Goal: Task Accomplishment & Management: Use online tool/utility

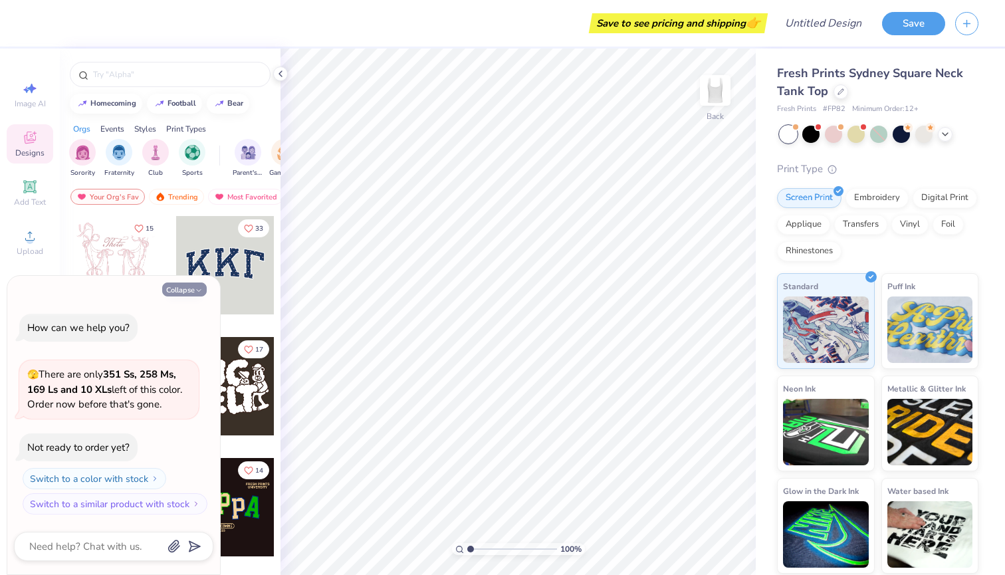
click at [193, 287] on button "Collapse" at bounding box center [184, 289] width 45 height 14
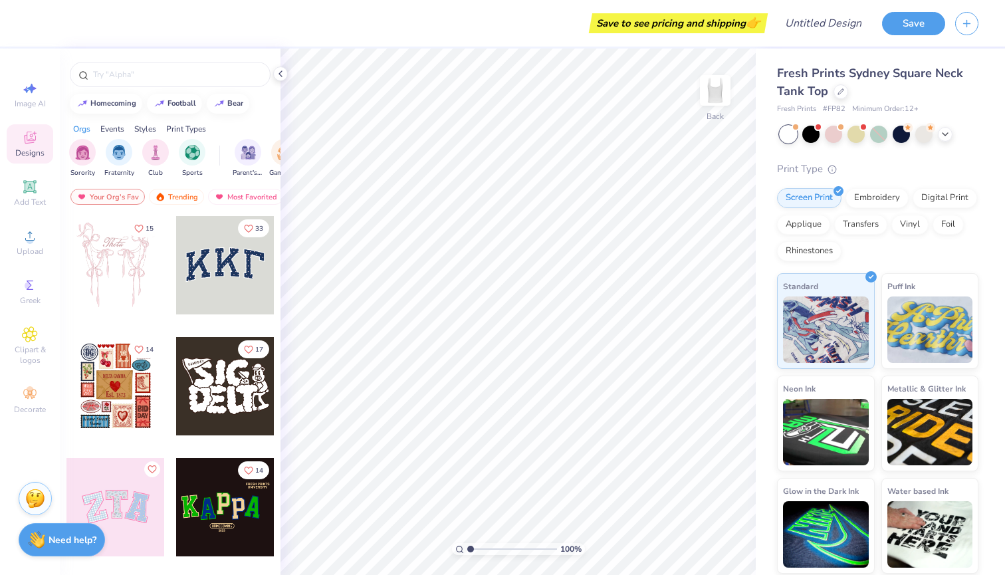
type textarea "x"
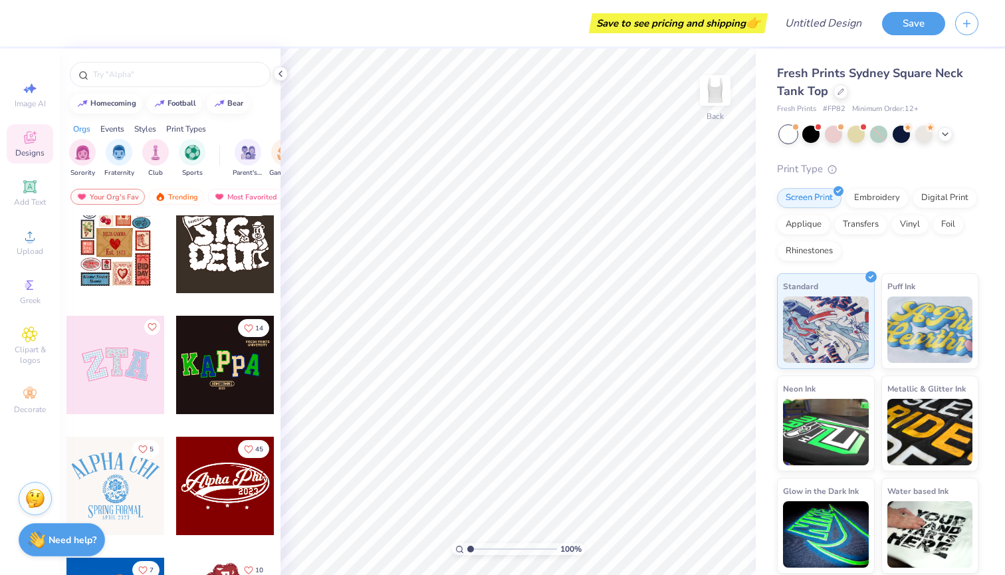
scroll to position [239, 0]
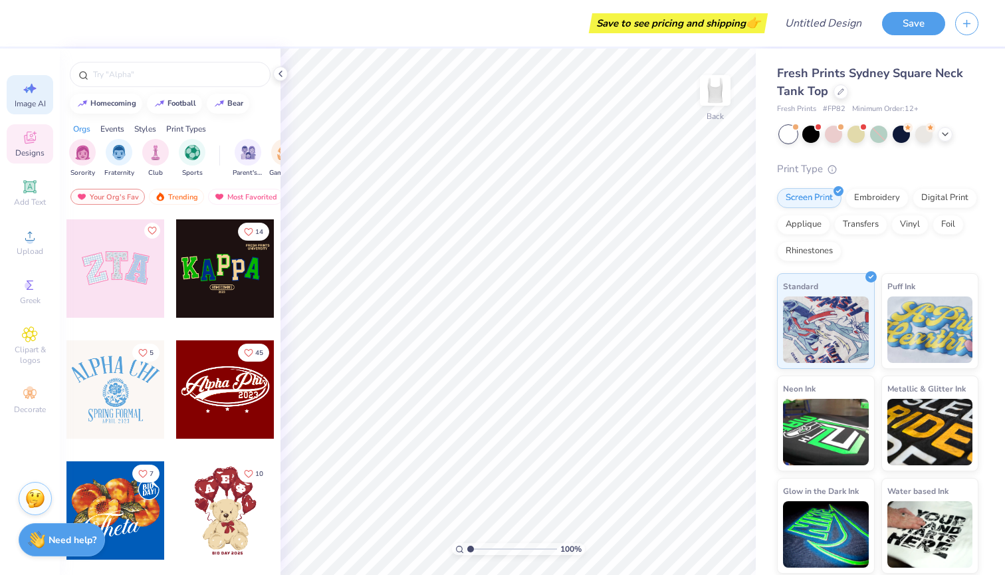
click at [28, 102] on span "Image AI" at bounding box center [30, 103] width 31 height 11
select select "4"
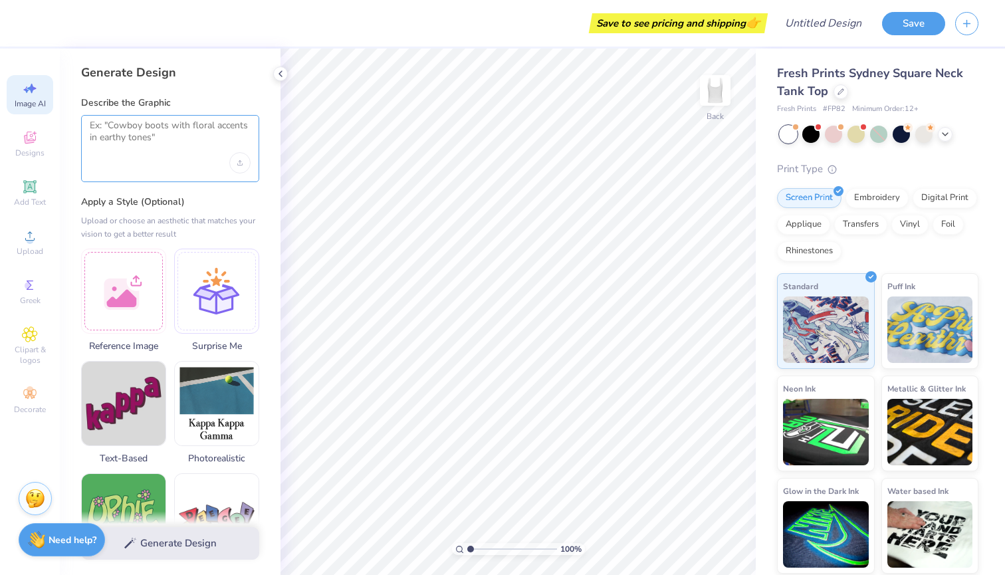
click at [120, 135] on textarea at bounding box center [170, 136] width 161 height 33
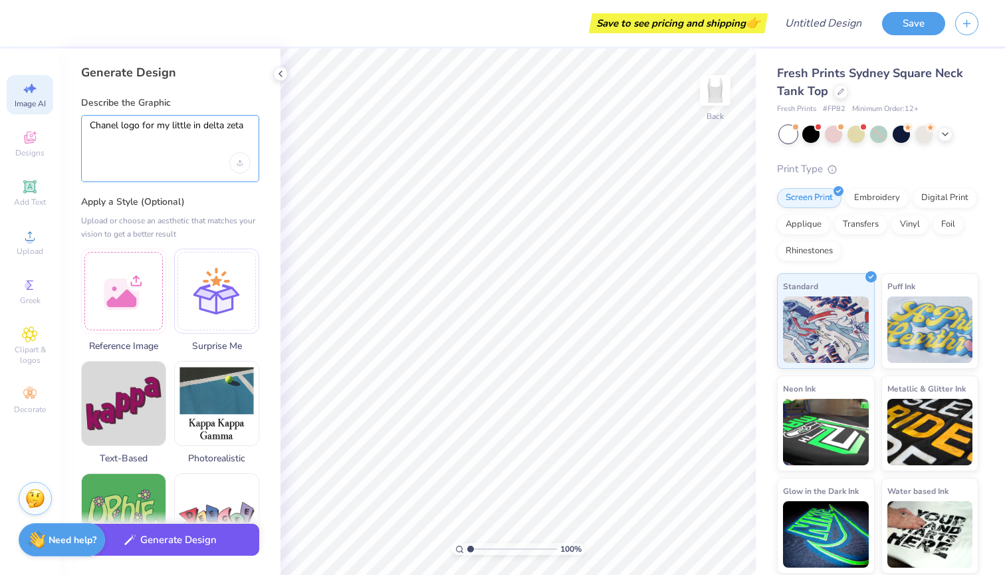
type textarea "Chanel logo for my little in delta zeta"
click at [204, 536] on button "Generate Design" at bounding box center [170, 540] width 178 height 33
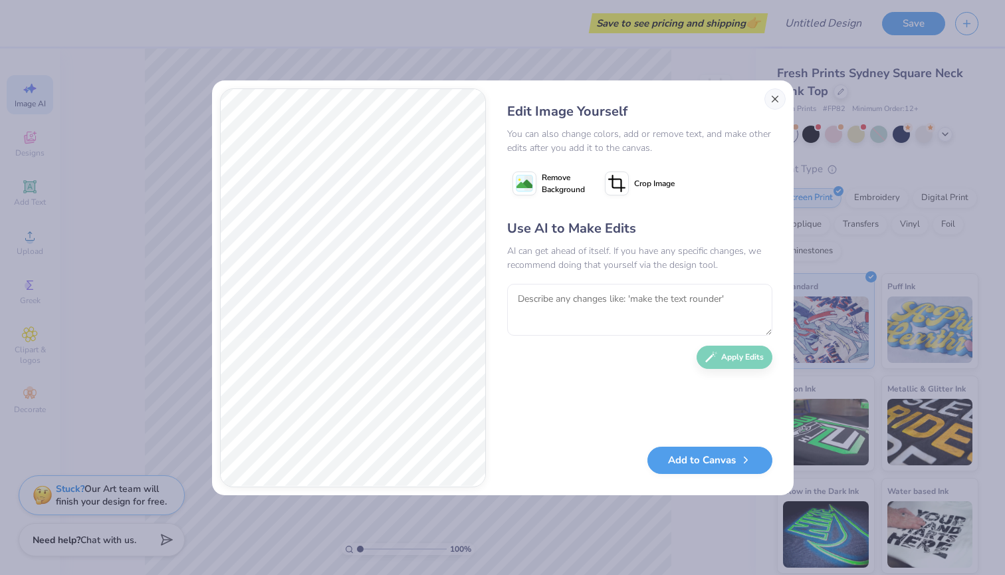
click at [781, 90] on button "Close" at bounding box center [774, 98] width 21 height 21
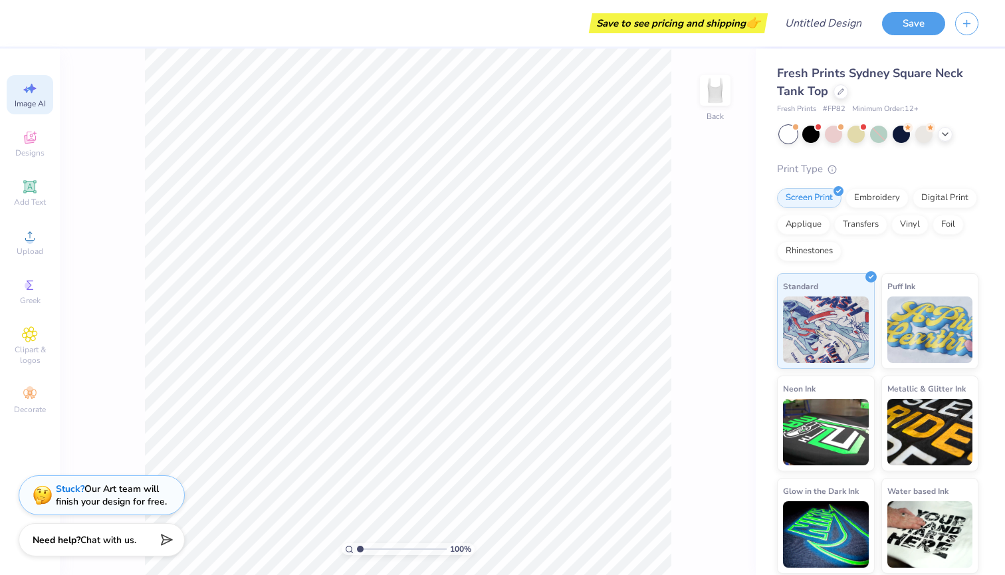
click at [31, 262] on div "Image AI Designs Add Text Upload Greek Clipart & logos Decorate" at bounding box center [30, 247] width 47 height 345
click at [31, 255] on span "Upload" at bounding box center [30, 251] width 27 height 11
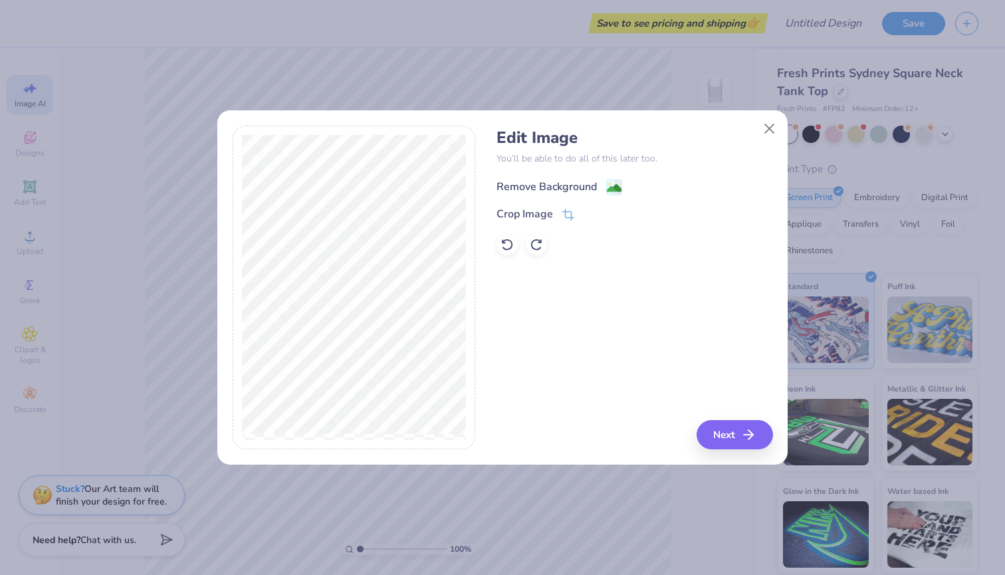
click at [608, 187] on image at bounding box center [614, 188] width 15 height 15
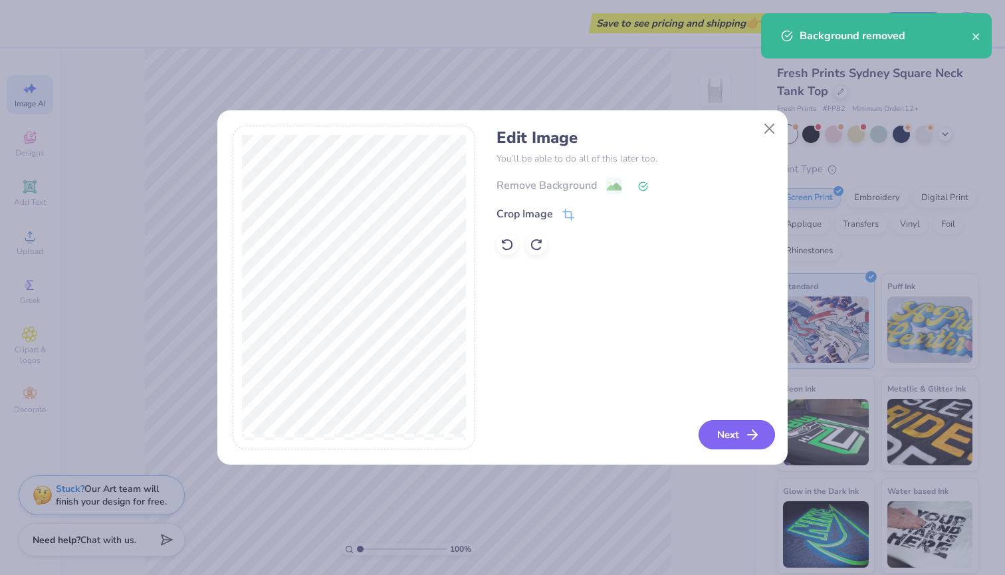
click at [742, 433] on button "Next" at bounding box center [736, 434] width 76 height 29
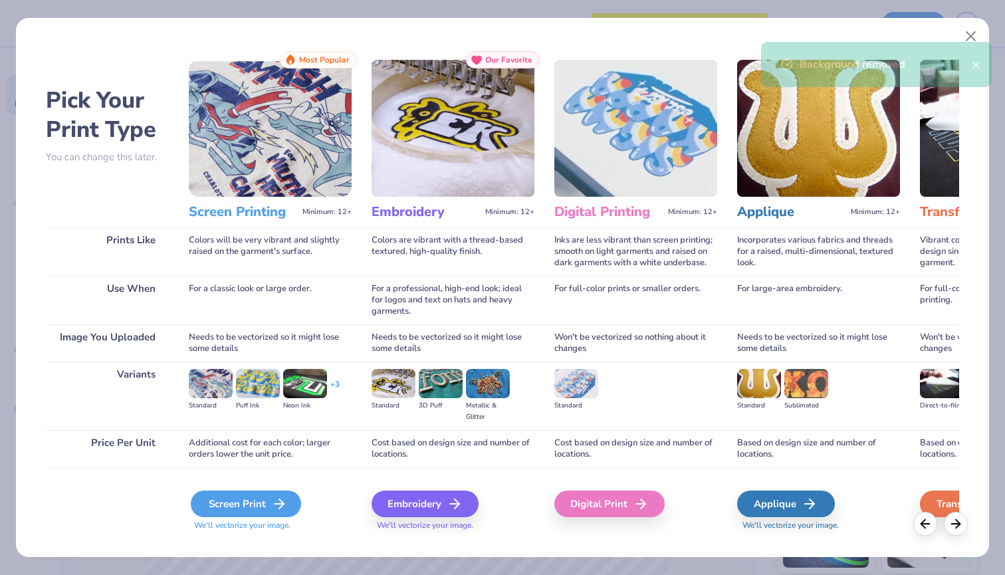
click at [270, 498] on div "Screen Print" at bounding box center [246, 503] width 110 height 27
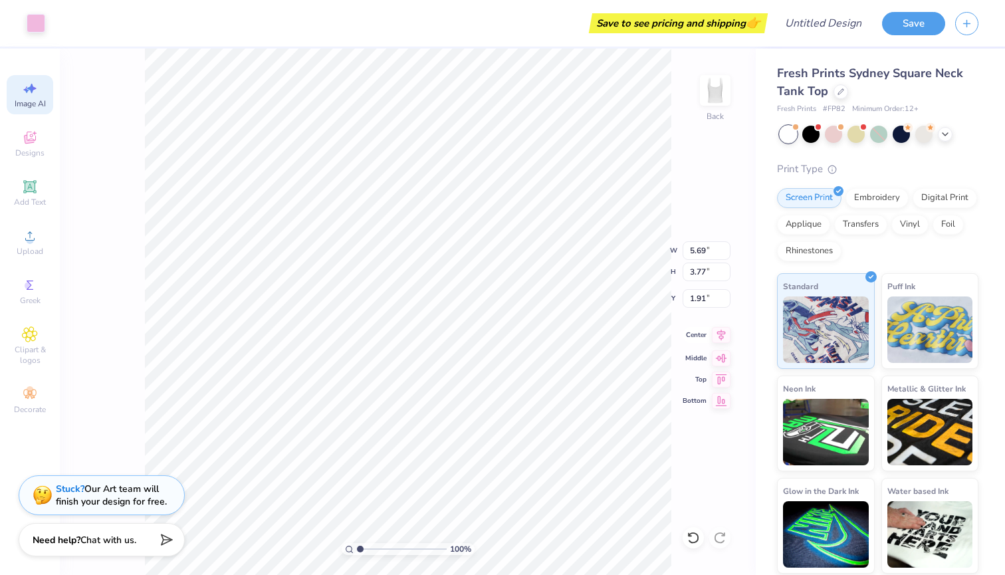
click at [718, 333] on icon at bounding box center [721, 335] width 19 height 16
type input "1.60"
click at [38, 345] on span "Clipart & logos" at bounding box center [30, 354] width 47 height 21
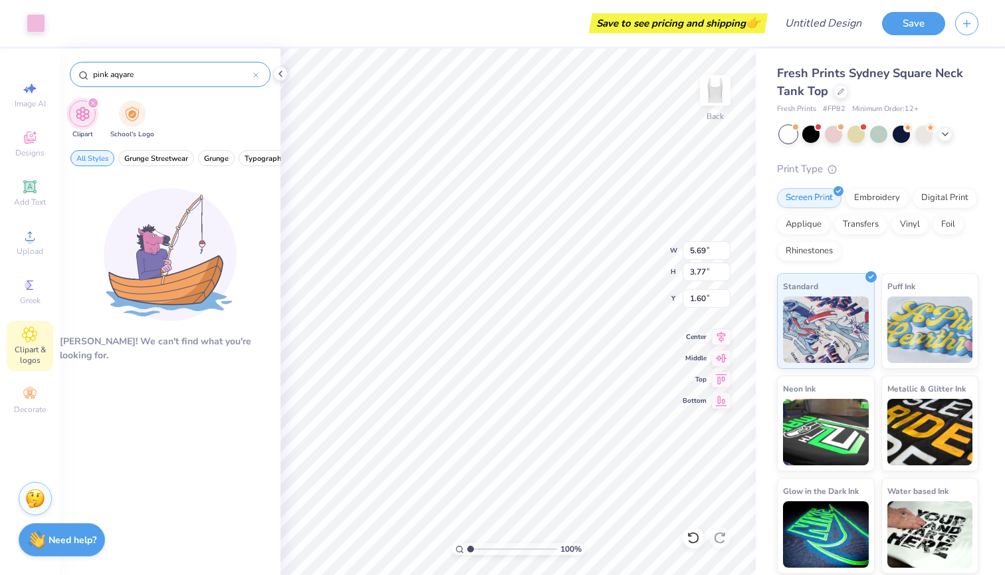
type input "pink square"
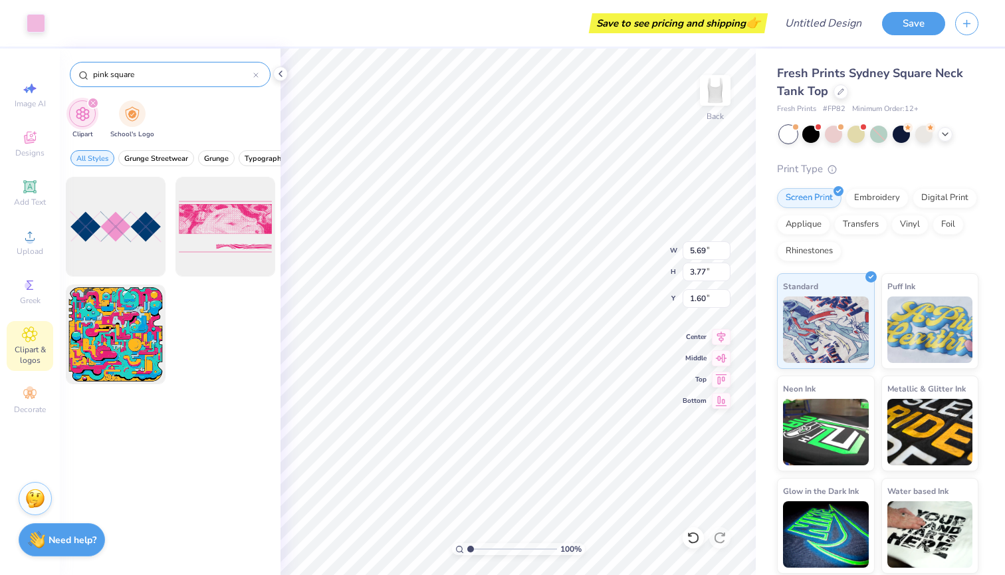
click at [255, 72] on icon at bounding box center [255, 74] width 5 height 5
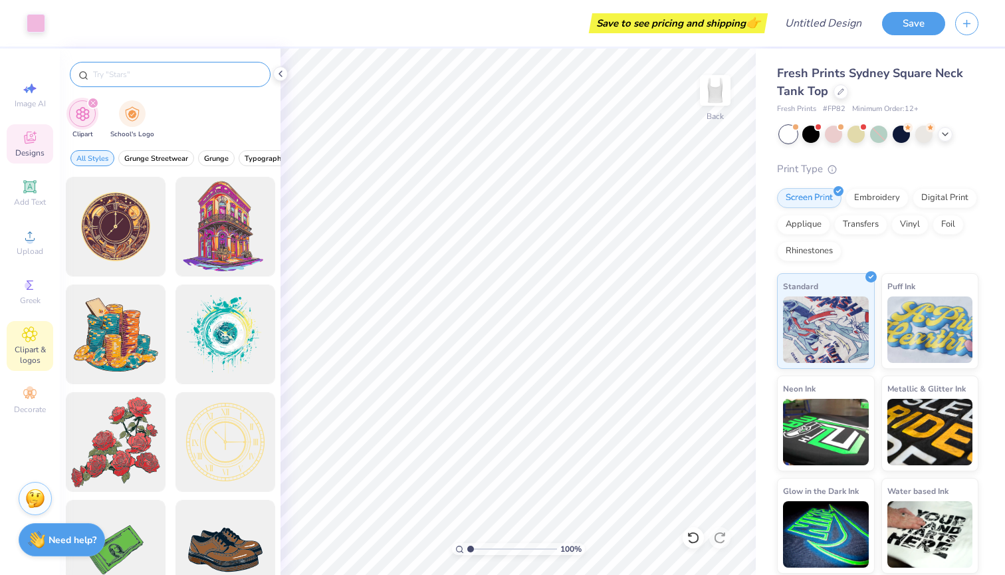
click at [29, 150] on span "Designs" at bounding box center [29, 153] width 29 height 11
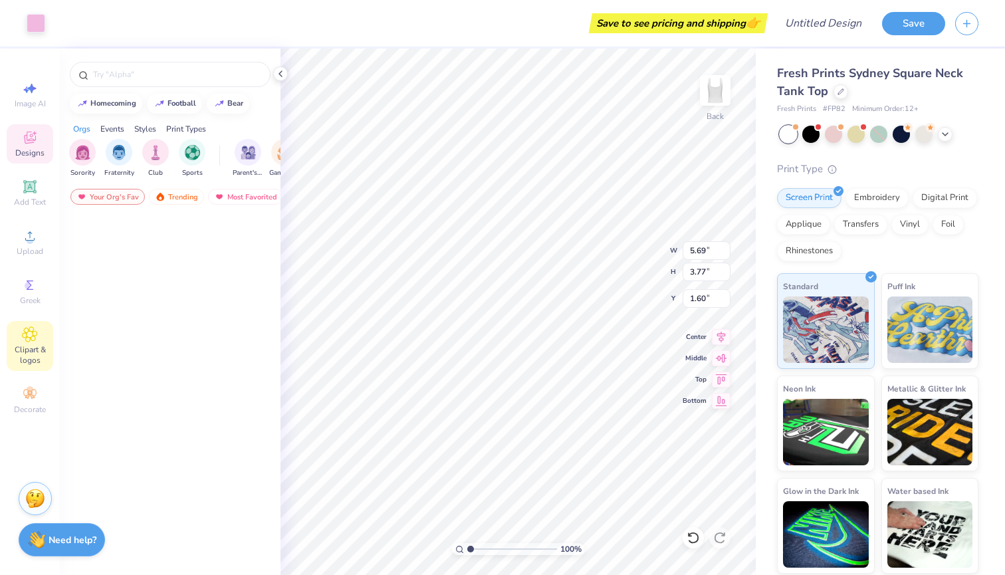
click at [32, 336] on icon at bounding box center [30, 334] width 7 height 7
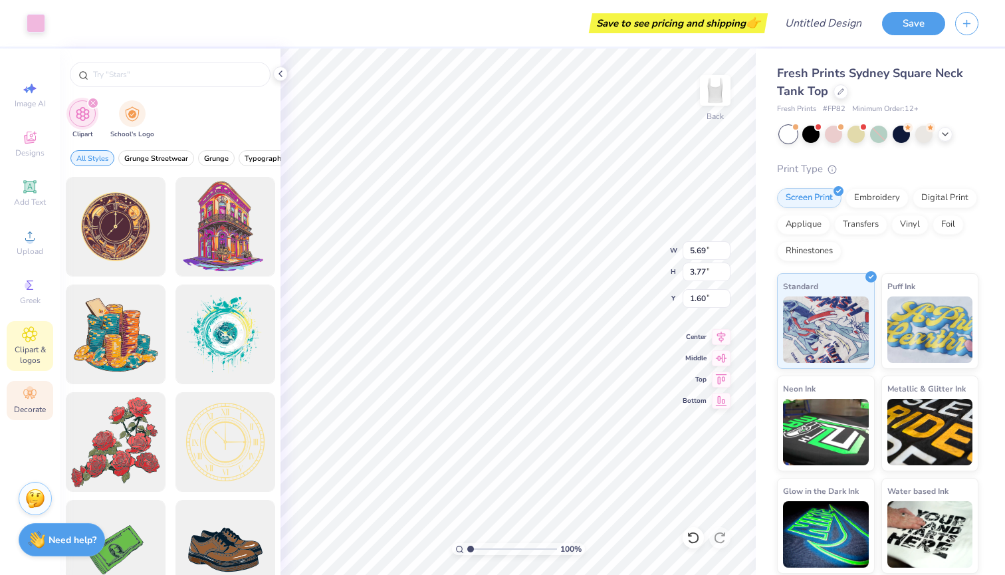
click at [29, 384] on div "Decorate" at bounding box center [30, 400] width 47 height 39
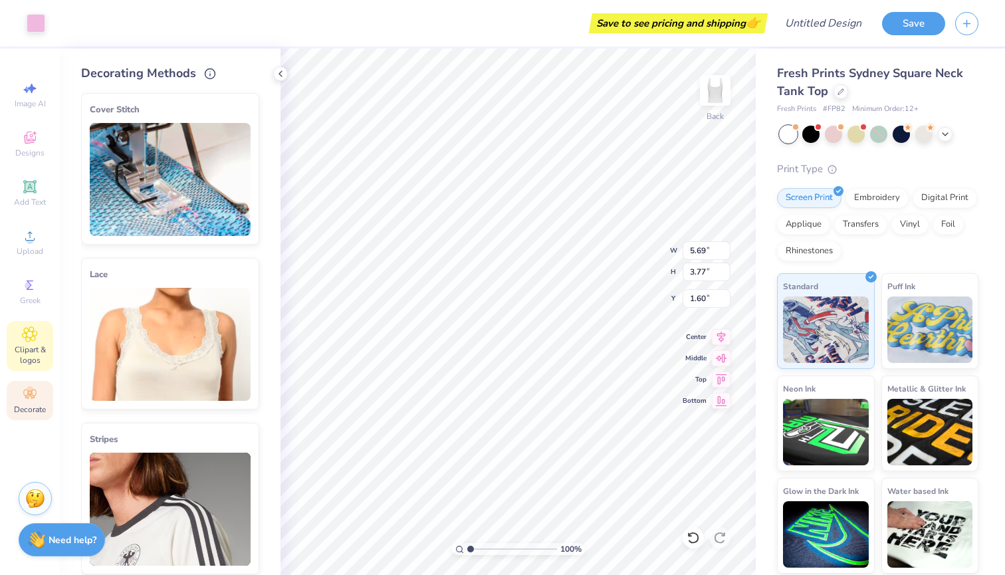
click at [29, 346] on span "Clipart & logos" at bounding box center [30, 354] width 47 height 21
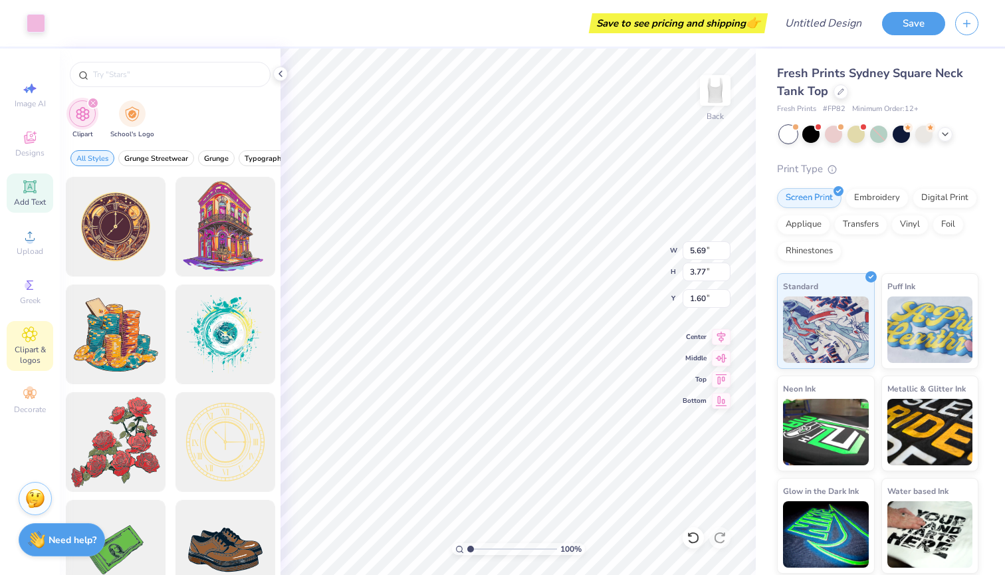
click at [30, 192] on icon at bounding box center [29, 186] width 13 height 13
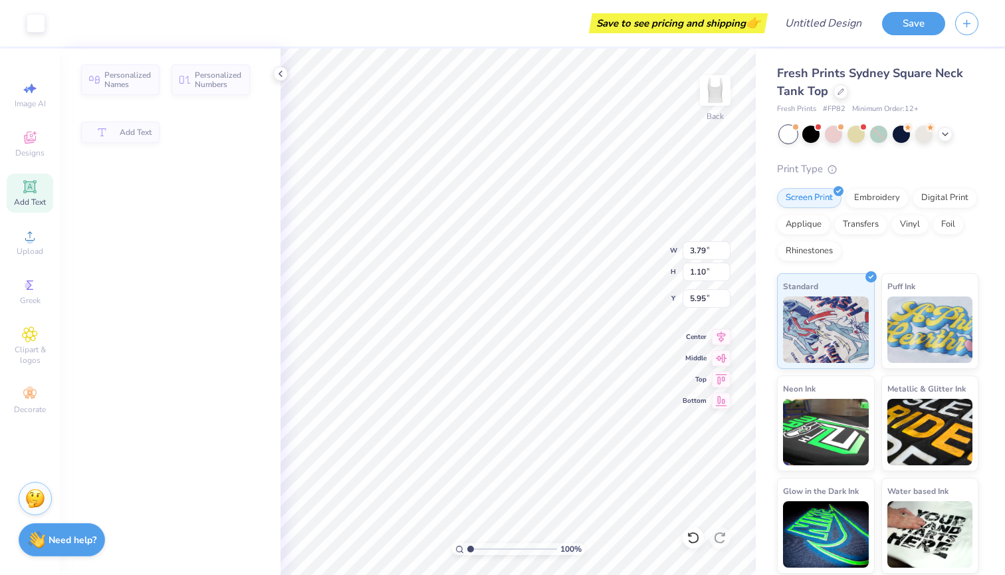
type input "3.79"
type input "1.10"
type input "5.95"
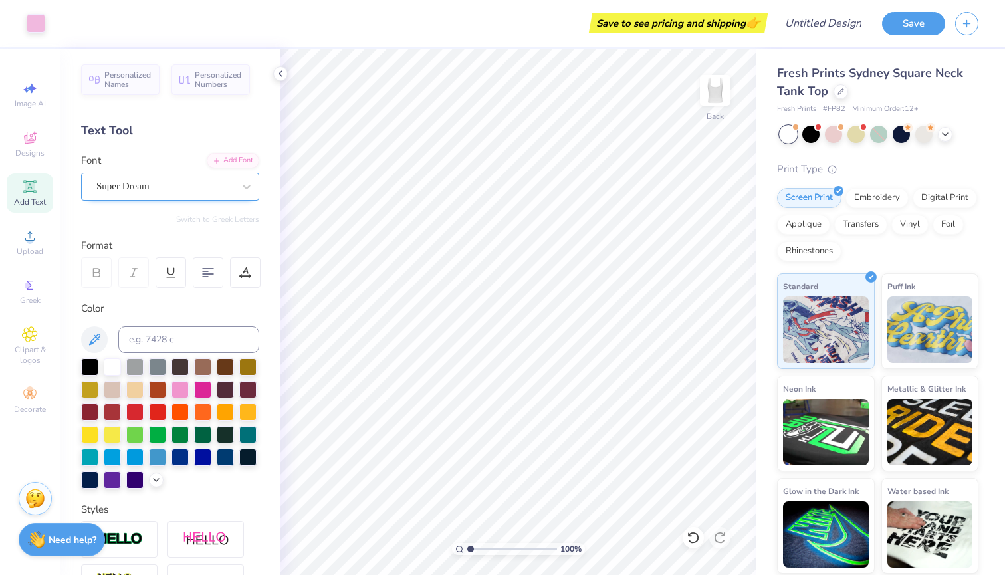
click at [203, 196] on div "Super Dream" at bounding box center [170, 187] width 178 height 28
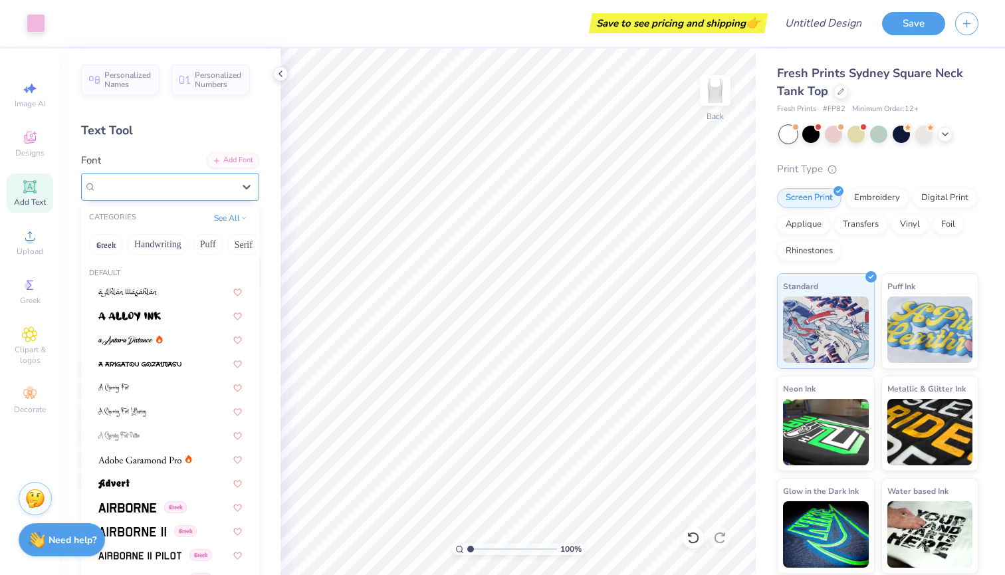
click at [181, 190] on div "Super Dream" at bounding box center [164, 186] width 137 height 15
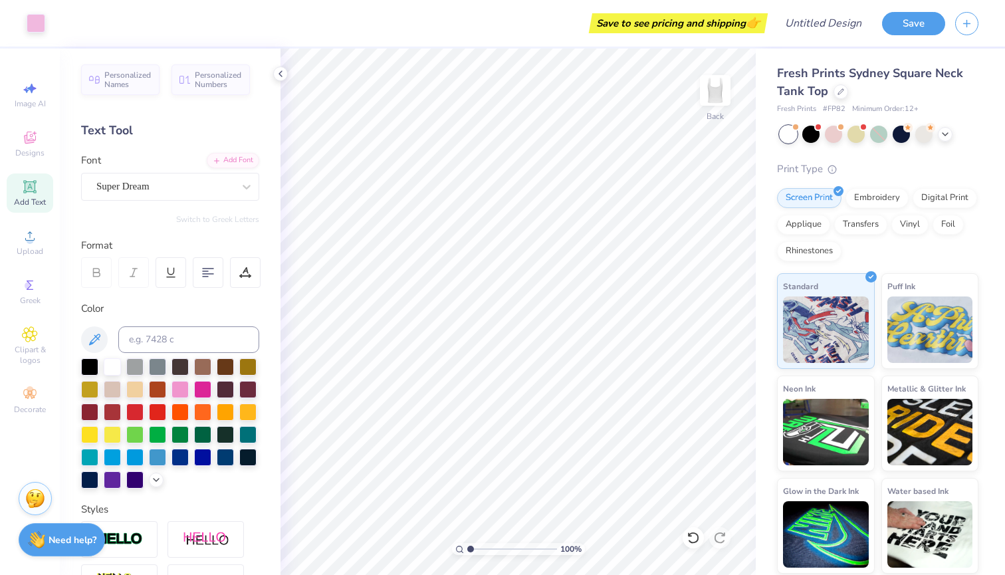
click at [40, 187] on div "Add Text" at bounding box center [30, 192] width 47 height 39
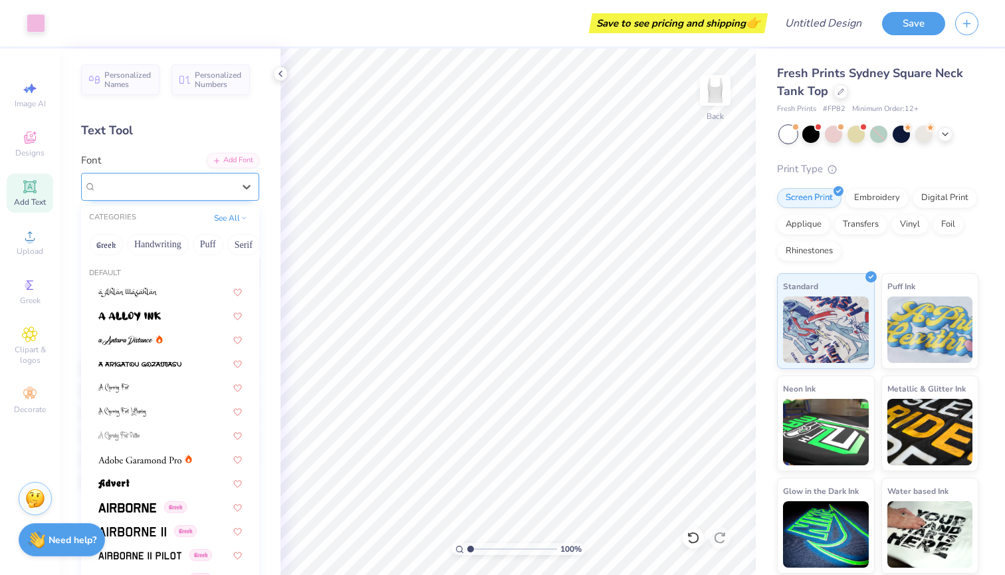
click at [223, 184] on div "Super Dream" at bounding box center [165, 186] width 140 height 21
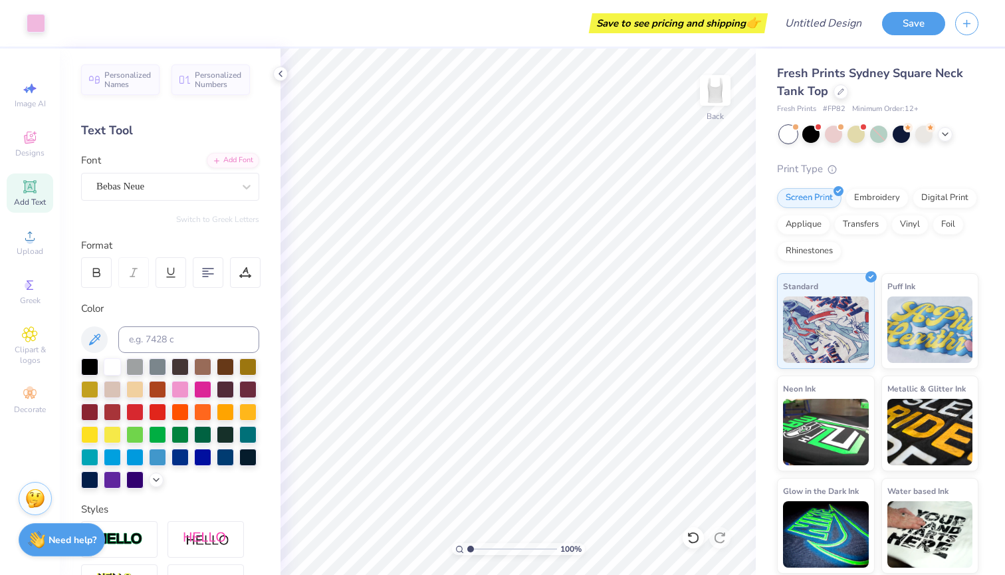
click at [32, 191] on icon at bounding box center [29, 186] width 13 height 13
type input "4.39"
type input "1.27"
type textarea "Tchanel"
click at [40, 108] on span "Image AI" at bounding box center [30, 103] width 31 height 11
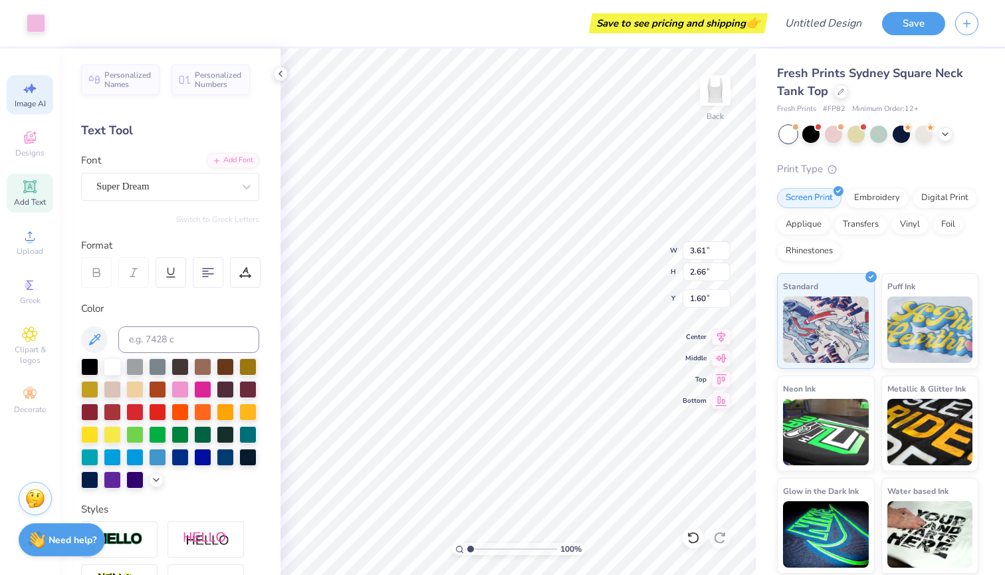
select select "4"
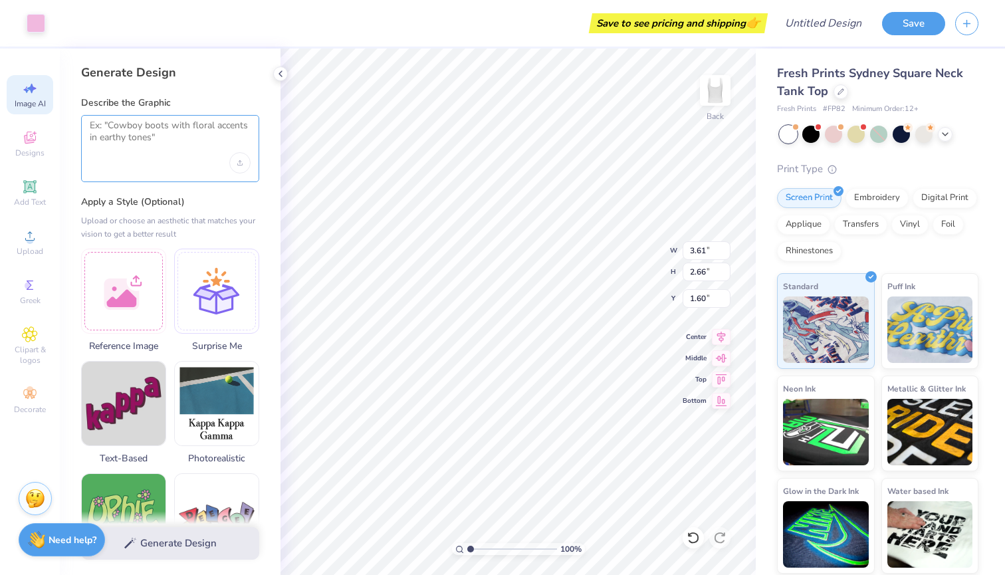
click at [195, 134] on textarea at bounding box center [170, 136] width 161 height 33
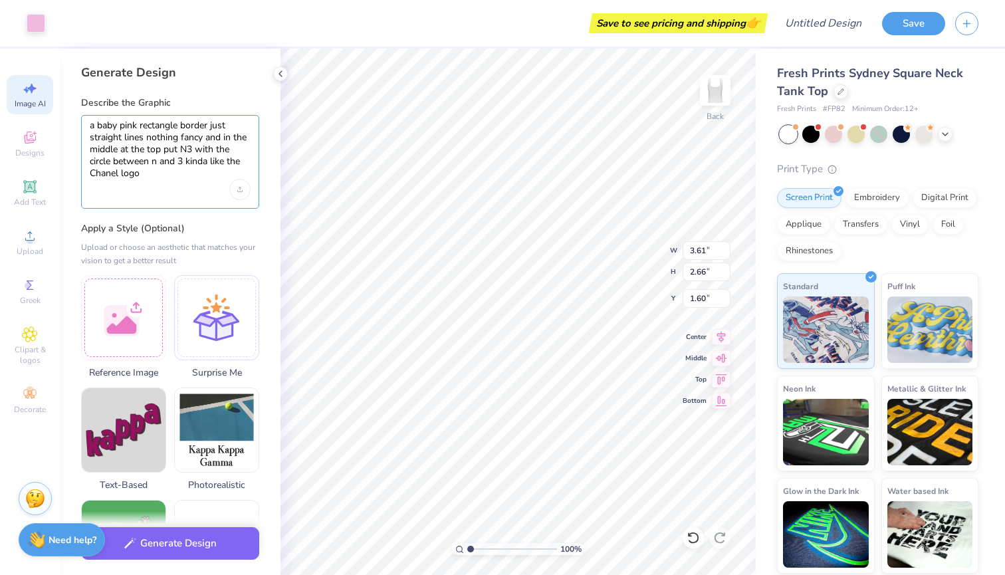
click at [207, 161] on textarea "a baby pink rectangle border just straight lines nothing fancy and in the middl…" at bounding box center [170, 150] width 161 height 60
click at [207, 178] on textarea "a baby pink rectangle border just straight lines nothing fancy and in the middl…" at bounding box center [170, 150] width 161 height 60
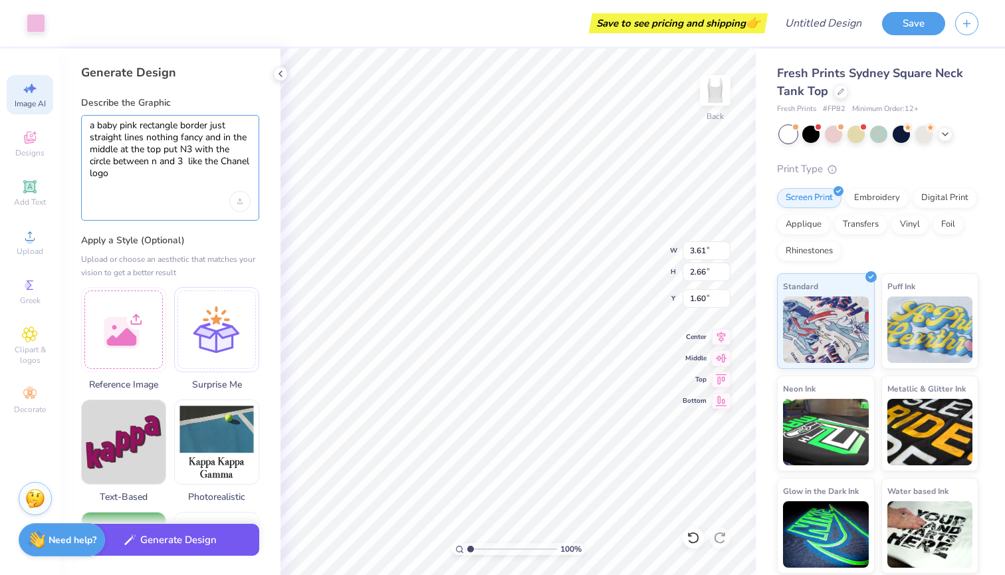
type textarea "a baby pink rectangle border just straight lines nothing fancy and in the middl…"
click at [198, 533] on button "Generate Design" at bounding box center [170, 540] width 178 height 33
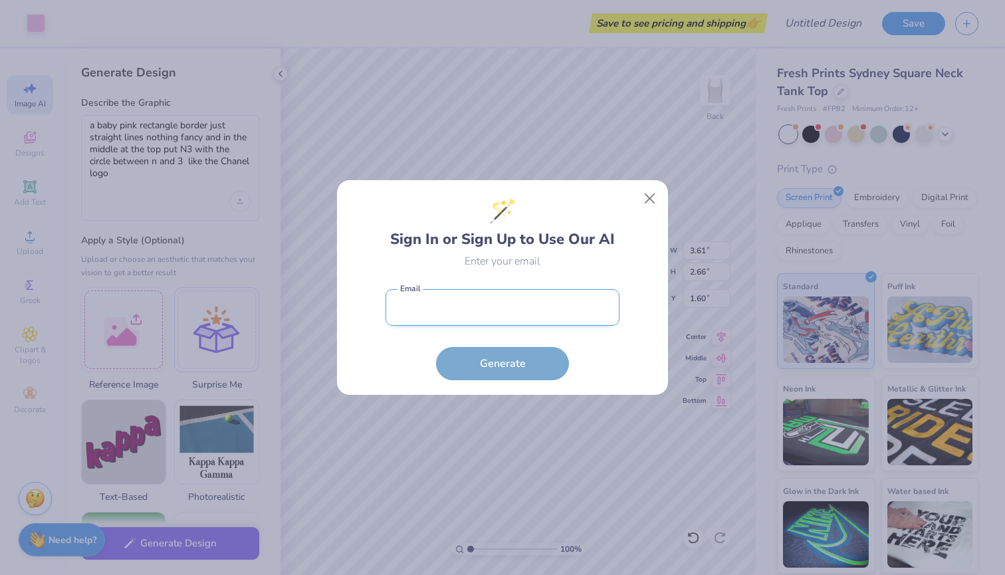
click at [455, 318] on input "email" at bounding box center [502, 307] width 234 height 37
type input "allisonrayo"
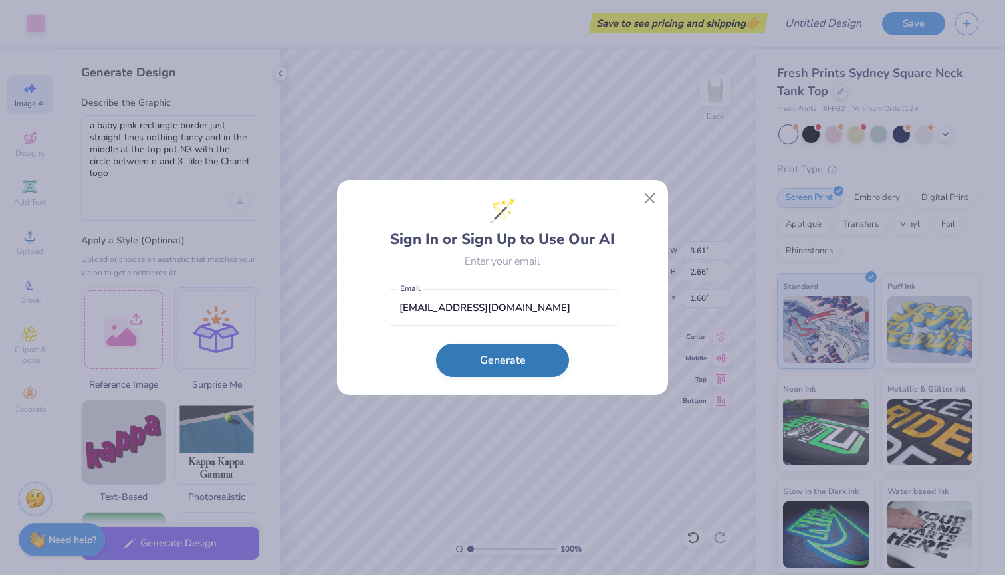
click at [480, 372] on button "Generate" at bounding box center [502, 360] width 133 height 33
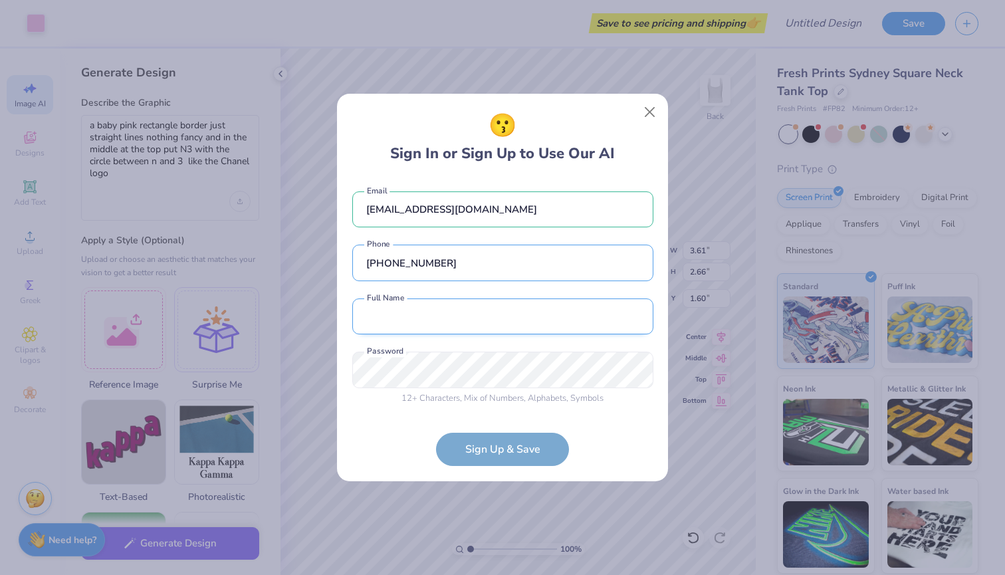
type input "[PHONE_NUMBER]"
type input "[PERSON_NAME]"
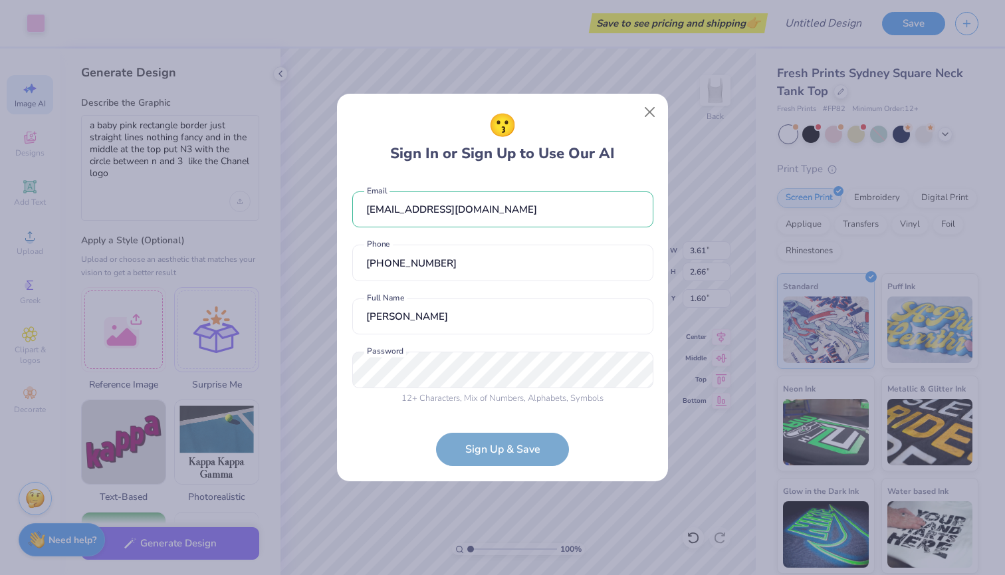
click at [442, 383] on div "[EMAIL_ADDRESS][DOMAIN_NAME] Email [PHONE_NUMBER] Phone [PERSON_NAME] Full Name…" at bounding box center [502, 295] width 301 height 234
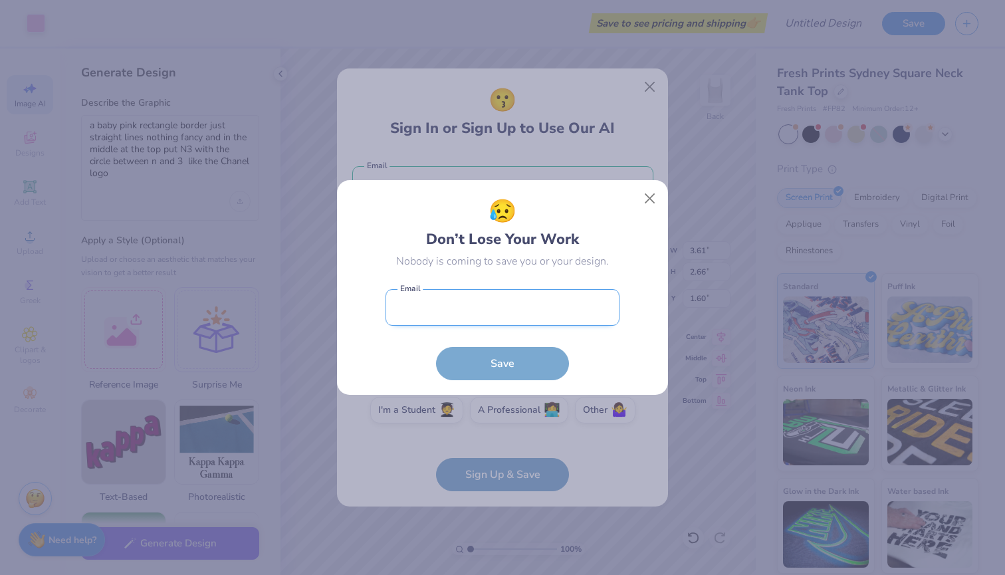
click at [548, 308] on input "email" at bounding box center [502, 307] width 234 height 37
type input "allisonraybor"
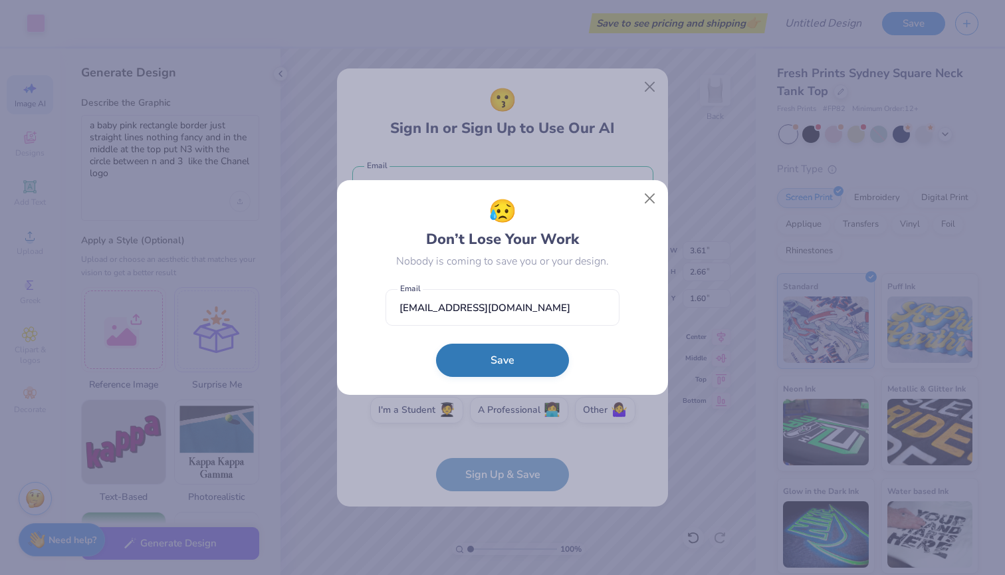
click at [550, 366] on button "Save" at bounding box center [502, 360] width 133 height 33
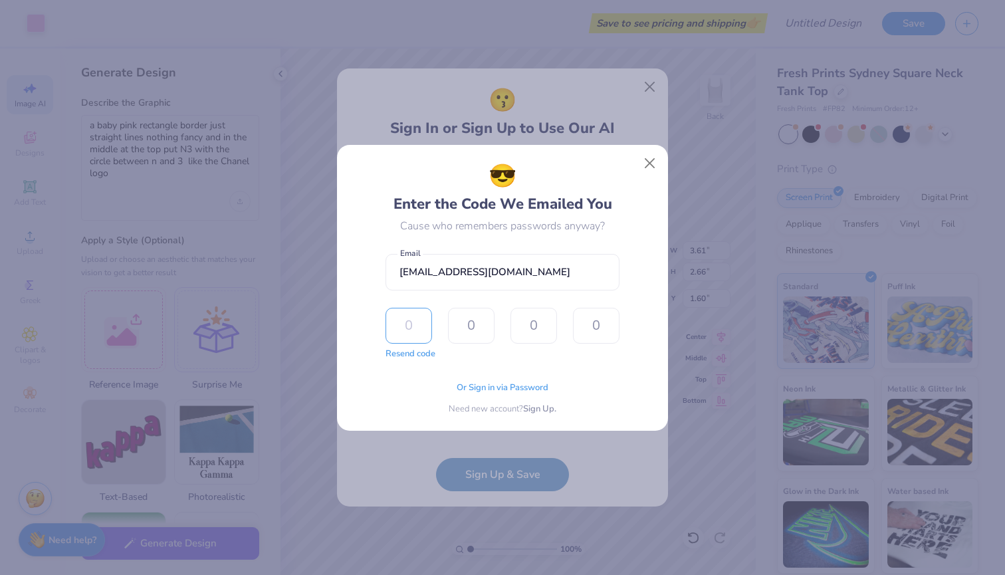
type input "4"
type input "8"
type input "6"
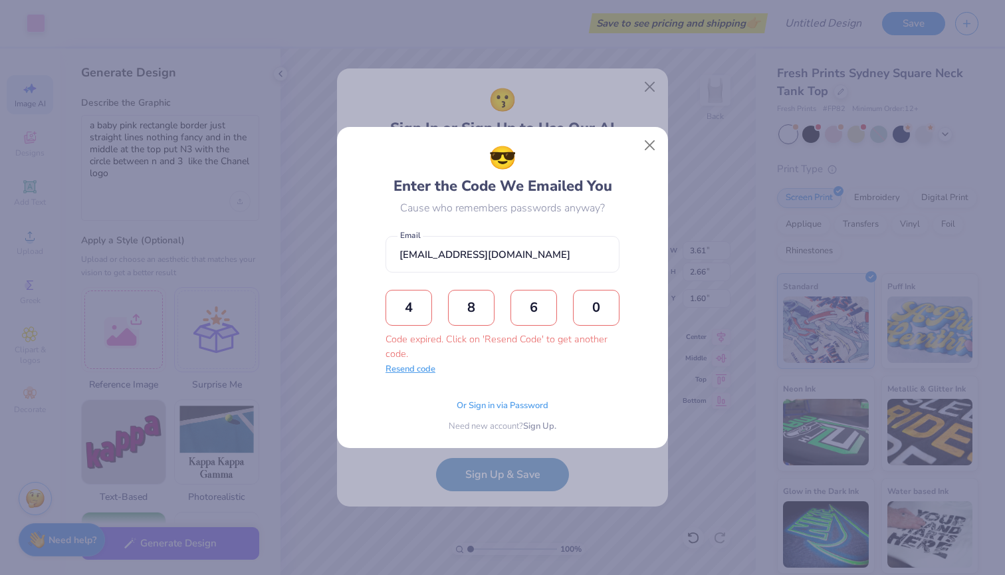
type input "0"
click at [423, 368] on button "Resend code" at bounding box center [410, 369] width 50 height 13
click at [408, 314] on input "text" at bounding box center [408, 308] width 47 height 36
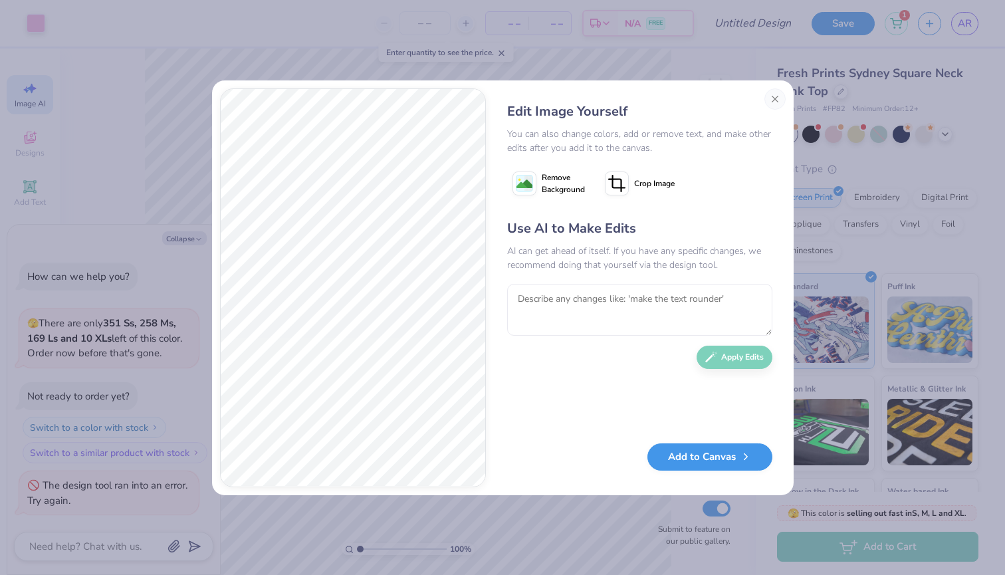
click at [698, 461] on button "Add to Canvas" at bounding box center [709, 456] width 125 height 27
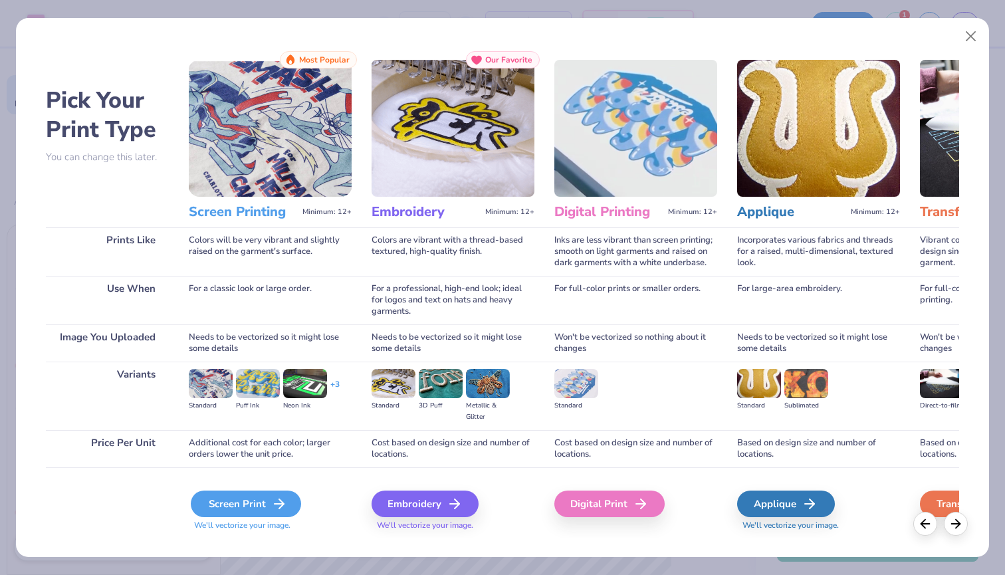
click at [268, 502] on div "Screen Print" at bounding box center [246, 503] width 110 height 27
click at [274, 502] on icon at bounding box center [279, 504] width 16 height 16
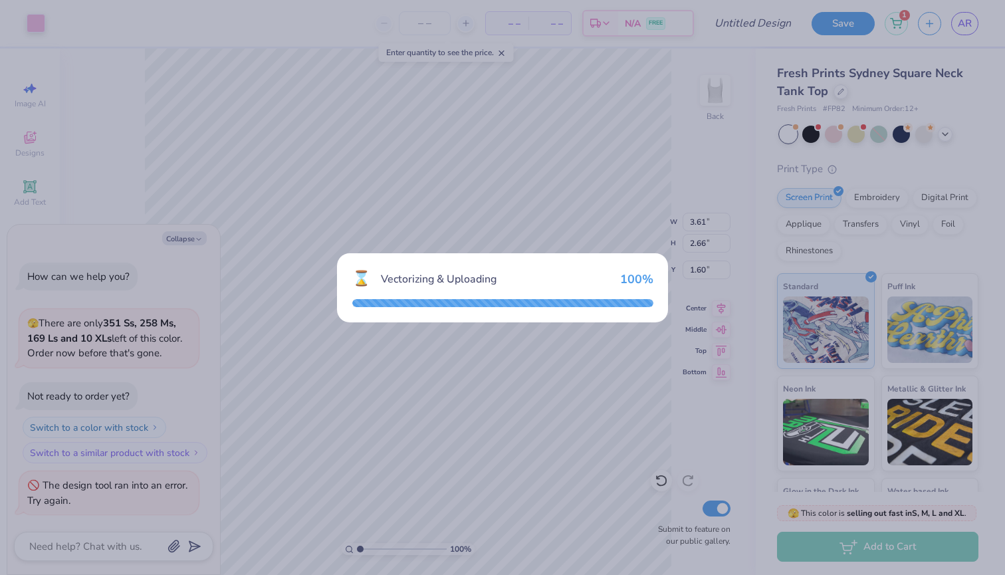
type textarea "x"
type input "7.03"
type input "11.11"
type input "0.95"
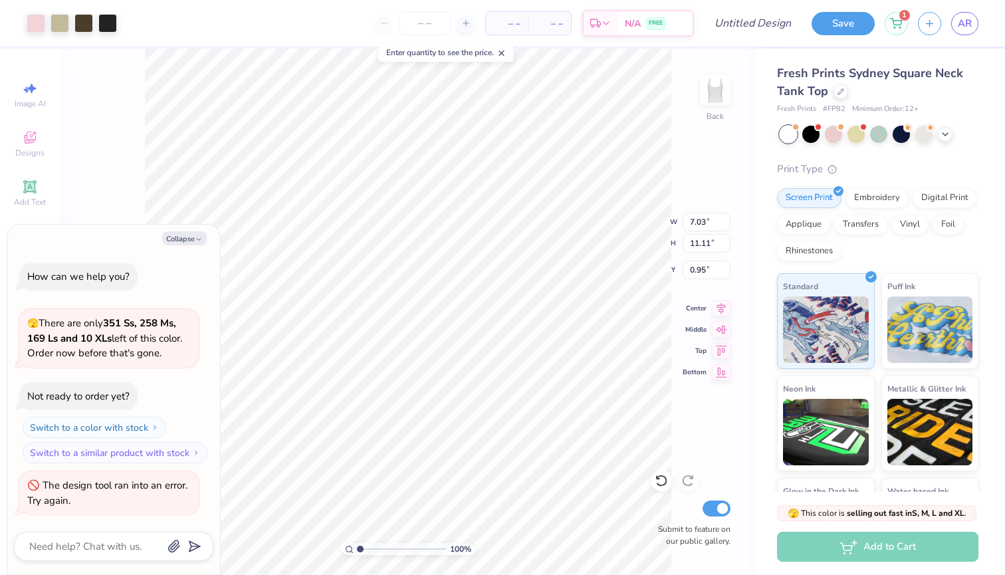
type textarea "x"
click at [724, 241] on input "11.12" at bounding box center [706, 243] width 48 height 19
click at [724, 241] on input "11.13" at bounding box center [706, 243] width 48 height 19
click at [724, 241] on input "11.14" at bounding box center [706, 243] width 48 height 19
click at [724, 241] on input "11.15" at bounding box center [706, 243] width 48 height 19
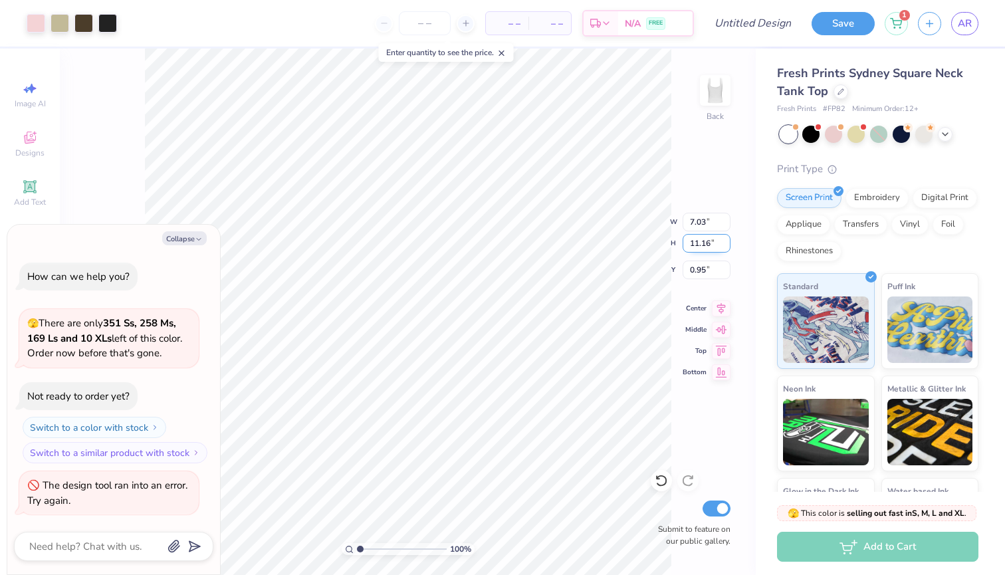
click at [724, 241] on input "11.16" at bounding box center [706, 243] width 48 height 19
click at [724, 241] on input "11.17" at bounding box center [706, 243] width 48 height 19
click at [724, 241] on input "11.18" at bounding box center [706, 243] width 48 height 19
click at [725, 247] on input "11.17" at bounding box center [706, 243] width 48 height 19
click at [725, 247] on input "11.16" at bounding box center [706, 243] width 48 height 19
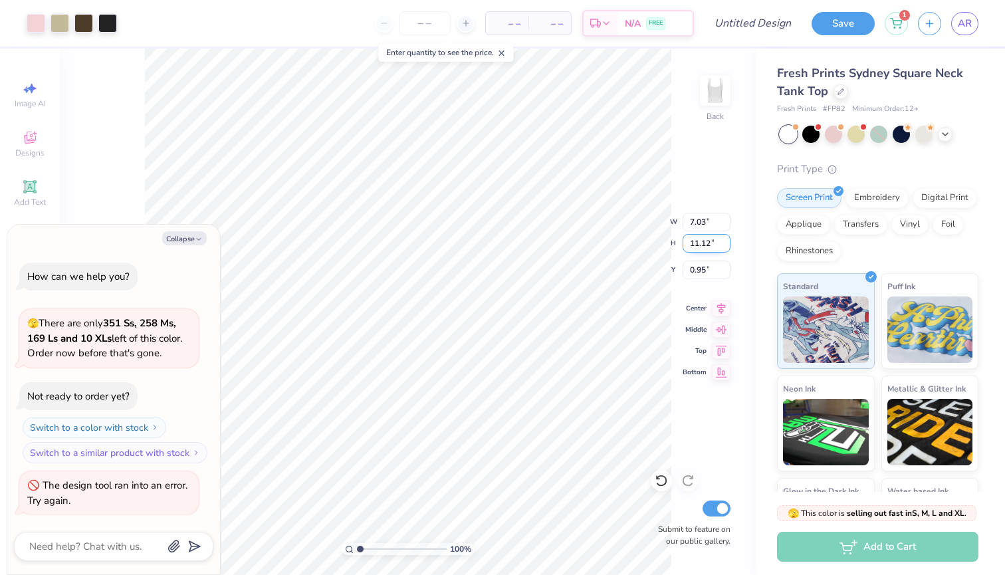
click at [725, 247] on input "11.12" at bounding box center [706, 243] width 48 height 19
type input "10.26"
click at [725, 247] on input "10.26" at bounding box center [706, 243] width 48 height 19
type textarea "x"
type input "6.50"
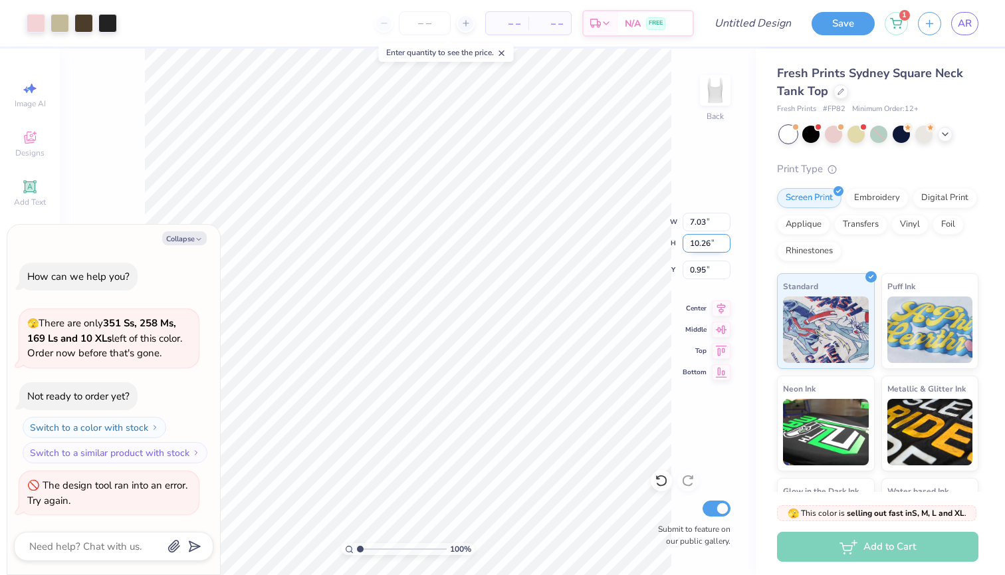
type input "1.37"
type textarea "x"
type input "2.10"
type textarea "x"
type input "7.03"
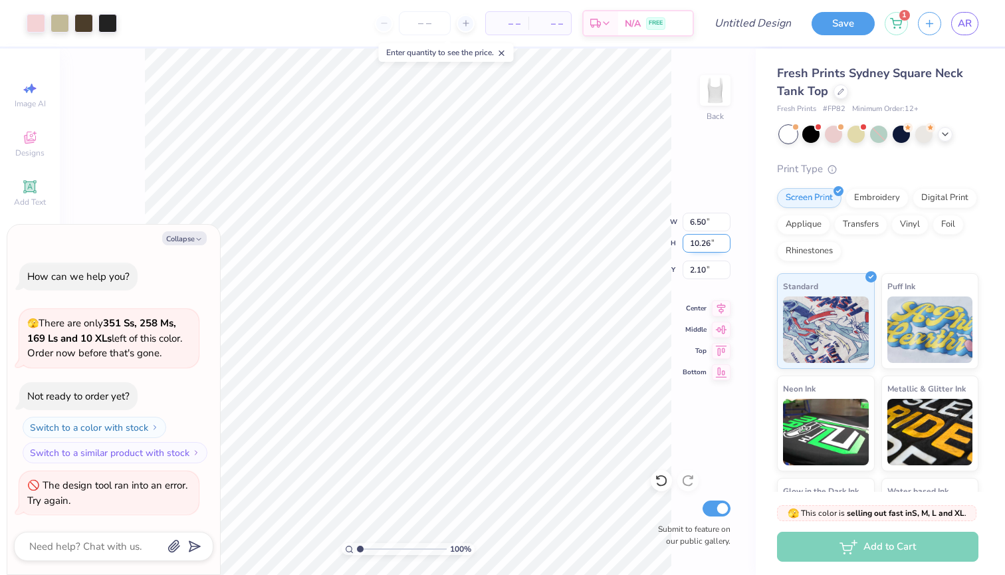
type input "11.11"
type input "0.95"
type textarea "x"
type input "6.50"
type input "10.26"
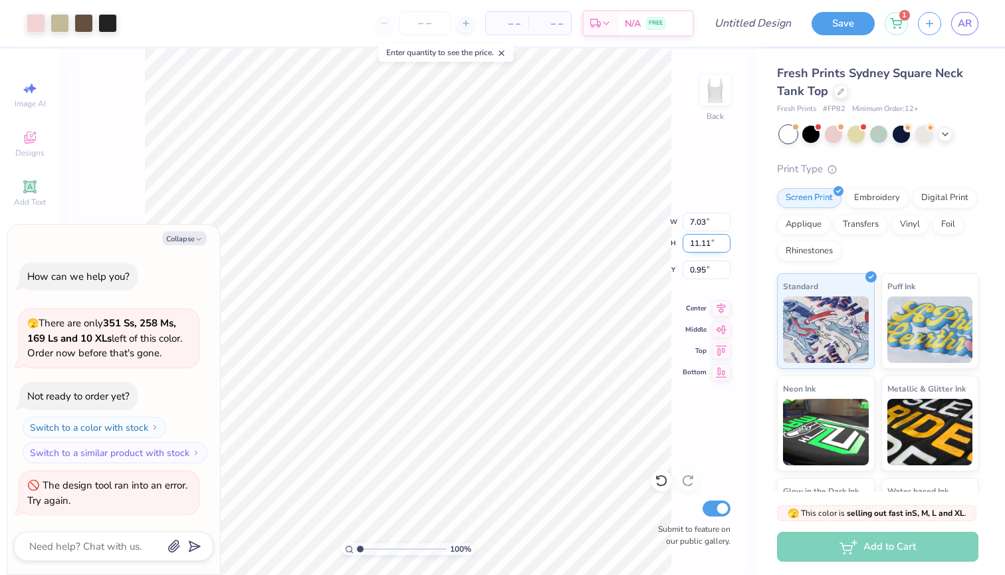
type input "2.10"
type textarea "x"
click at [506, 52] on icon at bounding box center [501, 53] width 9 height 9
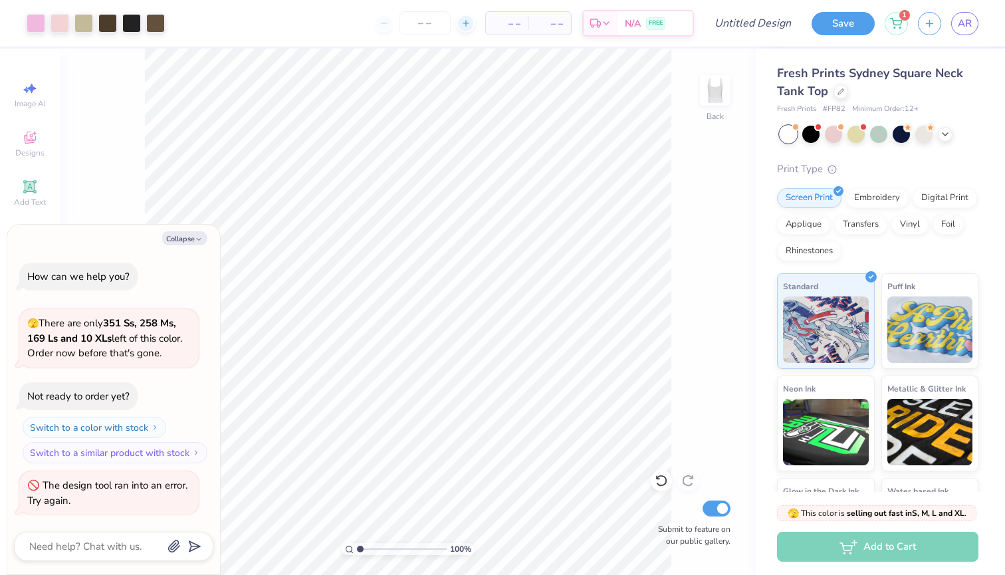
click at [462, 27] on icon at bounding box center [465, 23] width 9 height 9
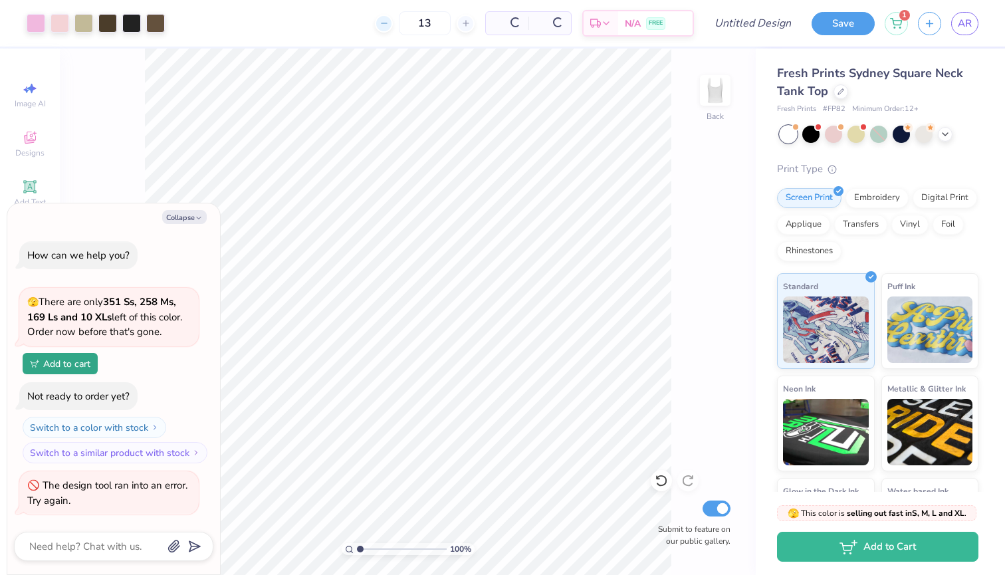
click at [379, 21] on icon at bounding box center [383, 23] width 9 height 9
type input "12"
click at [379, 21] on div "12" at bounding box center [425, 23] width 100 height 24
type textarea "x"
